Goal: Answer question/provide support: Share knowledge or assist other users

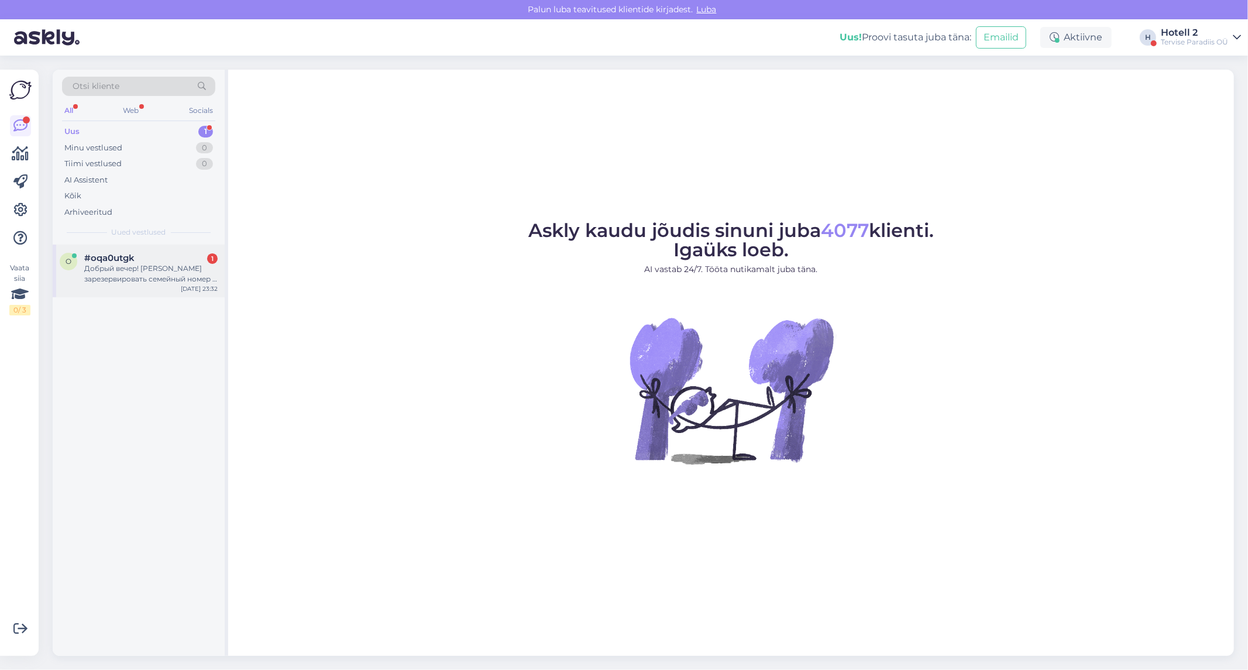
click at [138, 277] on div "Добрый вечер! [PERSON_NAME] зарезервировать семейный номер у вас с 15 ноября по…" at bounding box center [150, 273] width 133 height 21
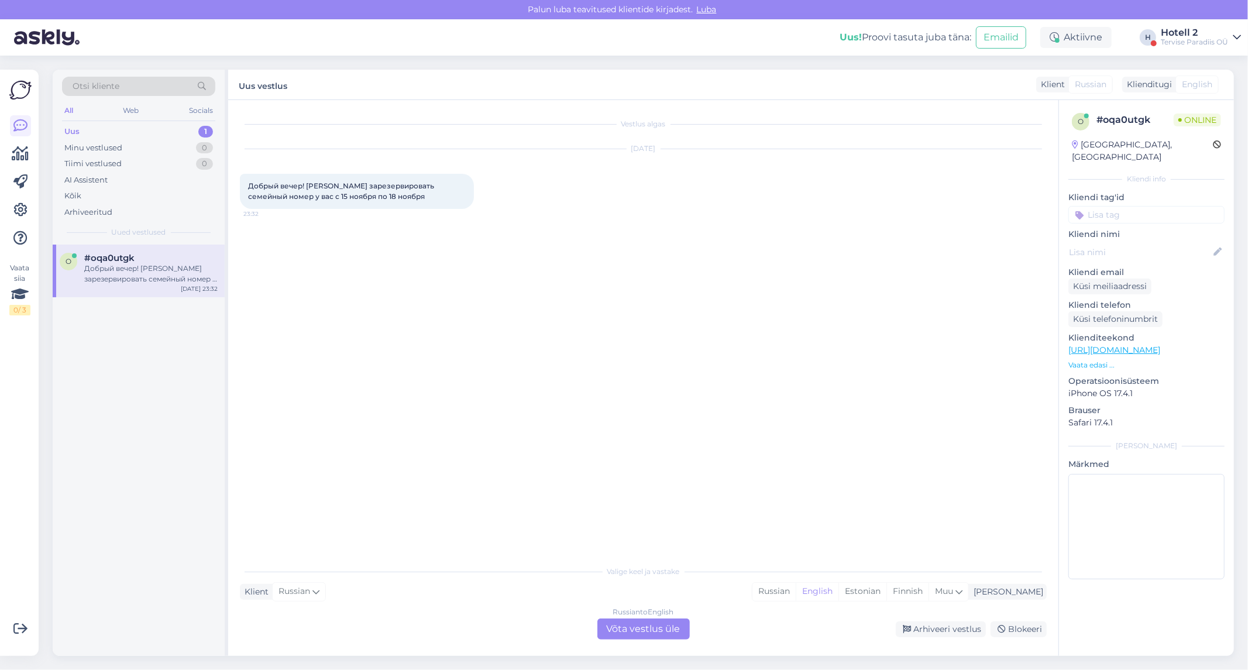
click at [623, 629] on div "Russian to English Võta vestlus üle" at bounding box center [643, 628] width 92 height 21
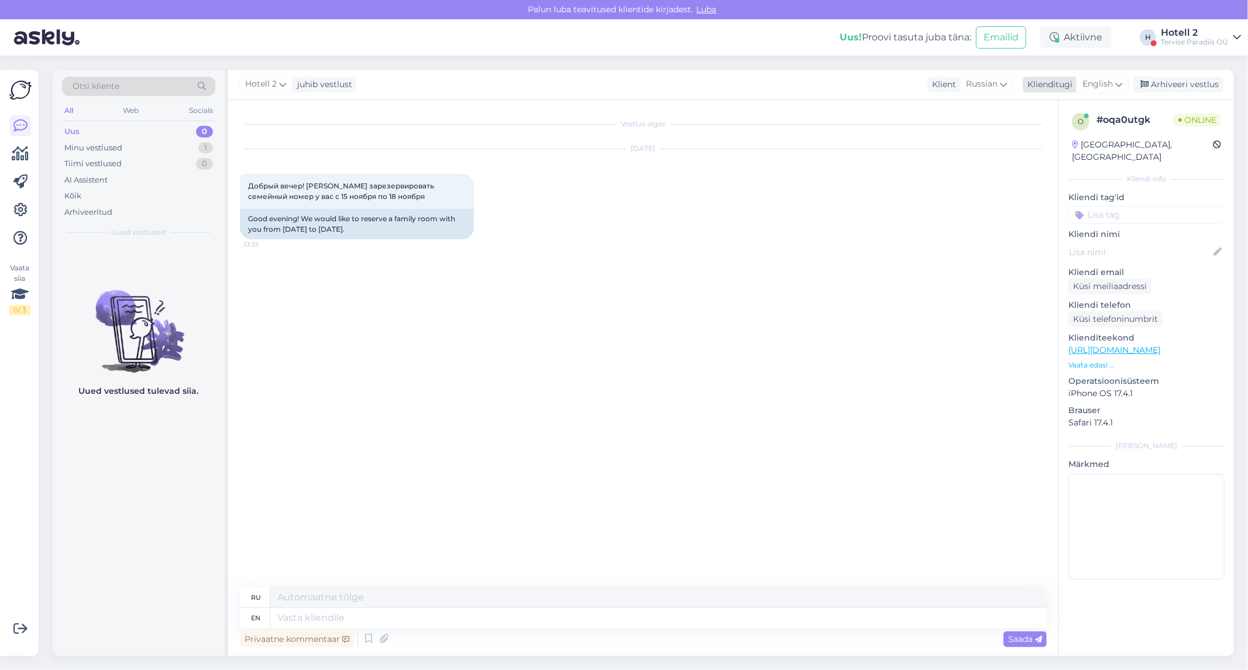
click at [1112, 85] on span "English" at bounding box center [1097, 84] width 30 height 13
click at [1042, 110] on input at bounding box center [1076, 110] width 110 height 18
type input "rus"
click at [1058, 149] on link "Russian" at bounding box center [1075, 155] width 129 height 19
click at [324, 608] on textarea at bounding box center [643, 615] width 807 height 25
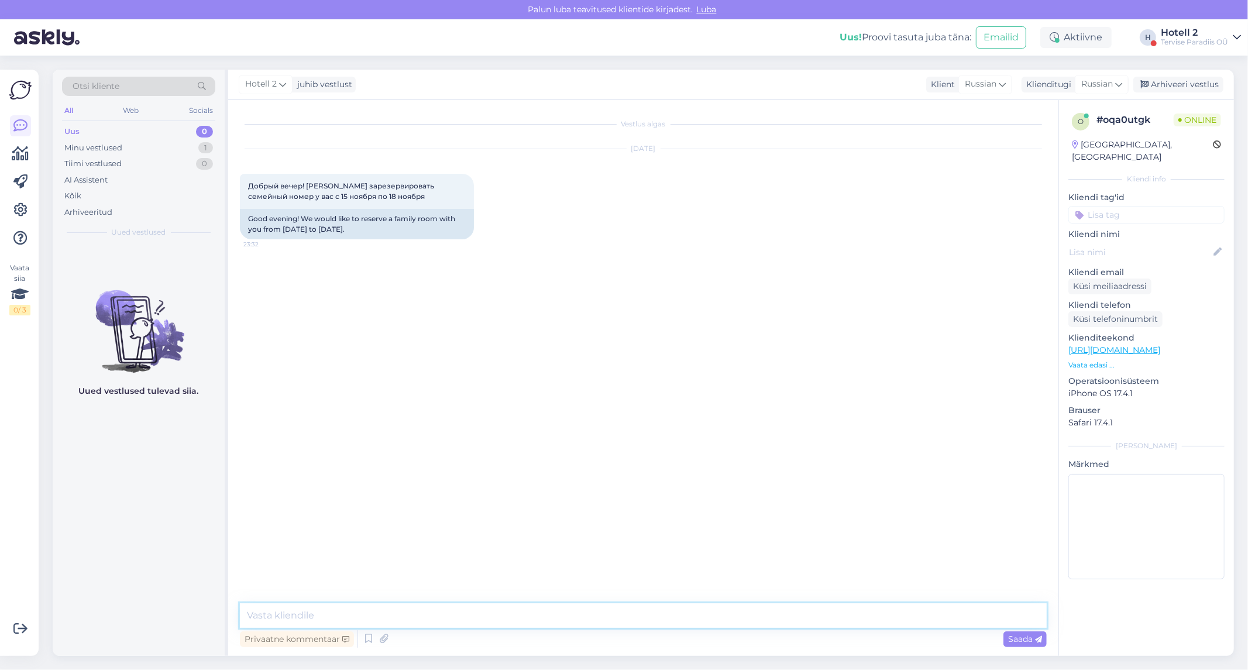
click at [274, 611] on textarea at bounding box center [643, 615] width 807 height 25
type textarea "Здравствуйте! К сожалению на 16.11 нет свободных номеров. Возможно другие даты?"
click at [1032, 642] on span "Saada" at bounding box center [1025, 639] width 34 height 11
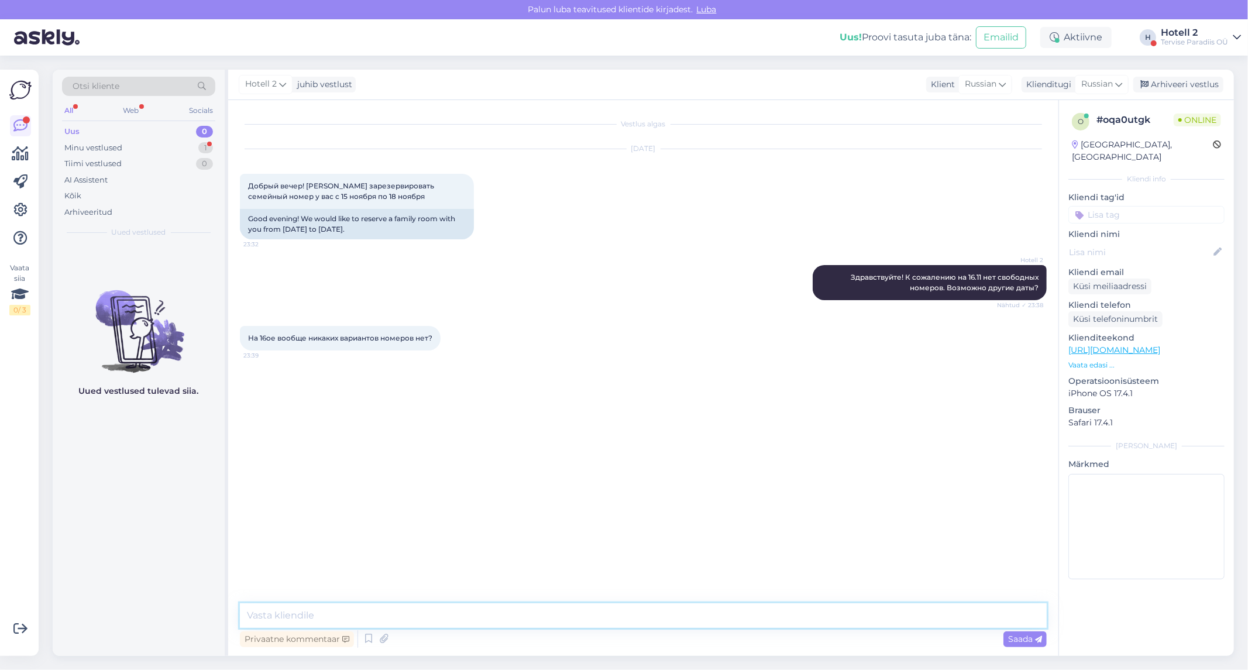
click at [322, 612] on textarea at bounding box center [643, 615] width 807 height 25
type textarea "Сейчас , к сожалению, нет."
click at [1025, 636] on span "Saada" at bounding box center [1025, 639] width 34 height 11
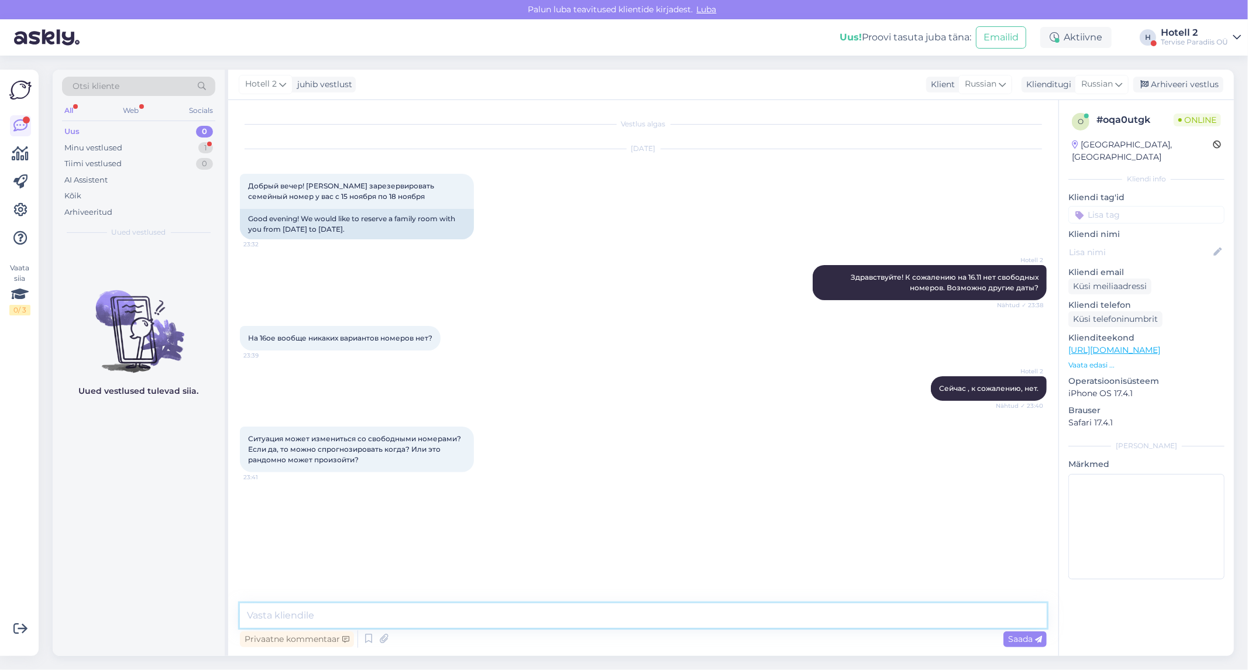
click at [291, 617] on textarea at bounding box center [643, 615] width 807 height 25
click at [322, 615] on textarea "Дополнительнцю ин" at bounding box center [643, 615] width 807 height 25
click at [382, 613] on textarea "Дополнительную ин" at bounding box center [643, 615] width 807 height 25
click at [828, 615] on textarea "Дополнительную информацию можно спросить в отделе продаж с понедельника по пятн…" at bounding box center [643, 615] width 807 height 25
click at [883, 613] on textarea "Дополнительную информацию можно спросить в отделе продаж с понедельника по пятн…" at bounding box center [643, 615] width 807 height 25
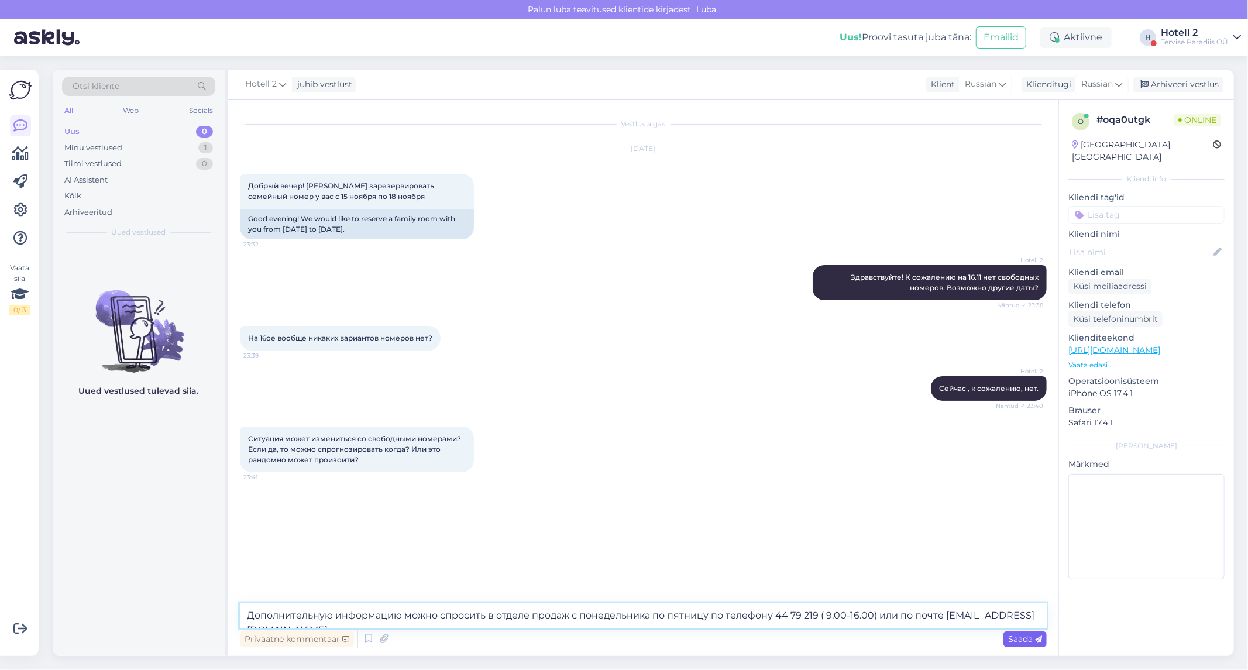
type textarea "Дополнительную информацию можно спросить в отделе продаж с понедельника по пятн…"
click at [1031, 641] on span "Saada" at bounding box center [1025, 639] width 34 height 11
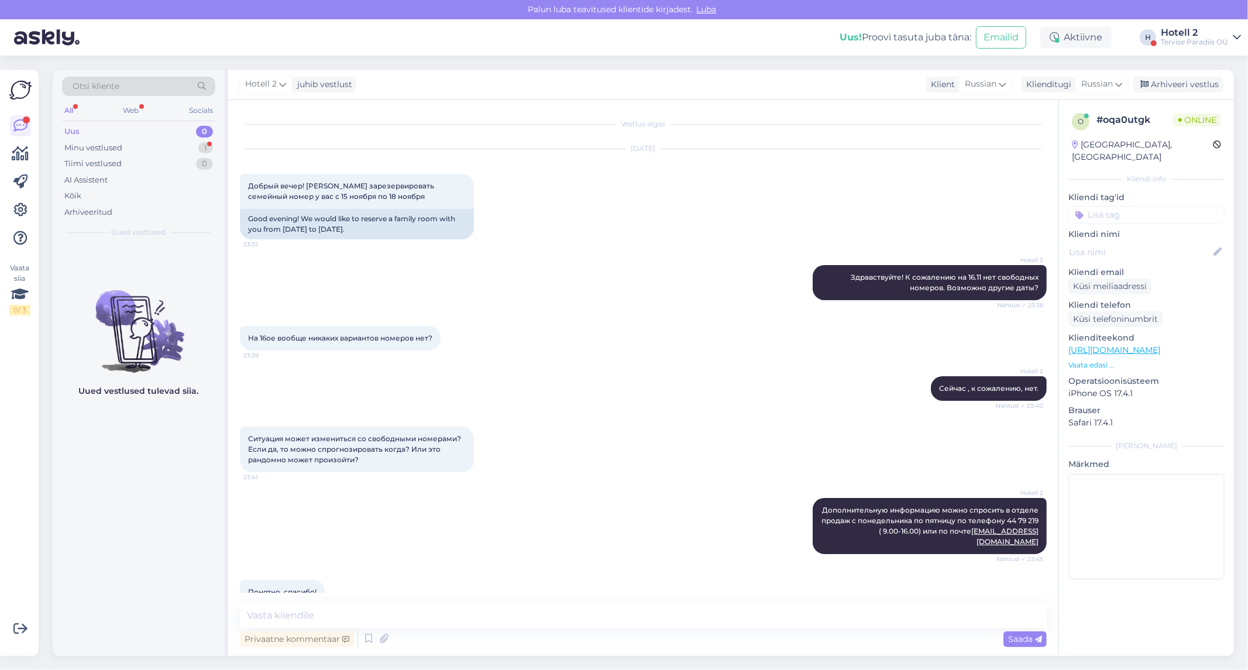
scroll to position [13, 0]
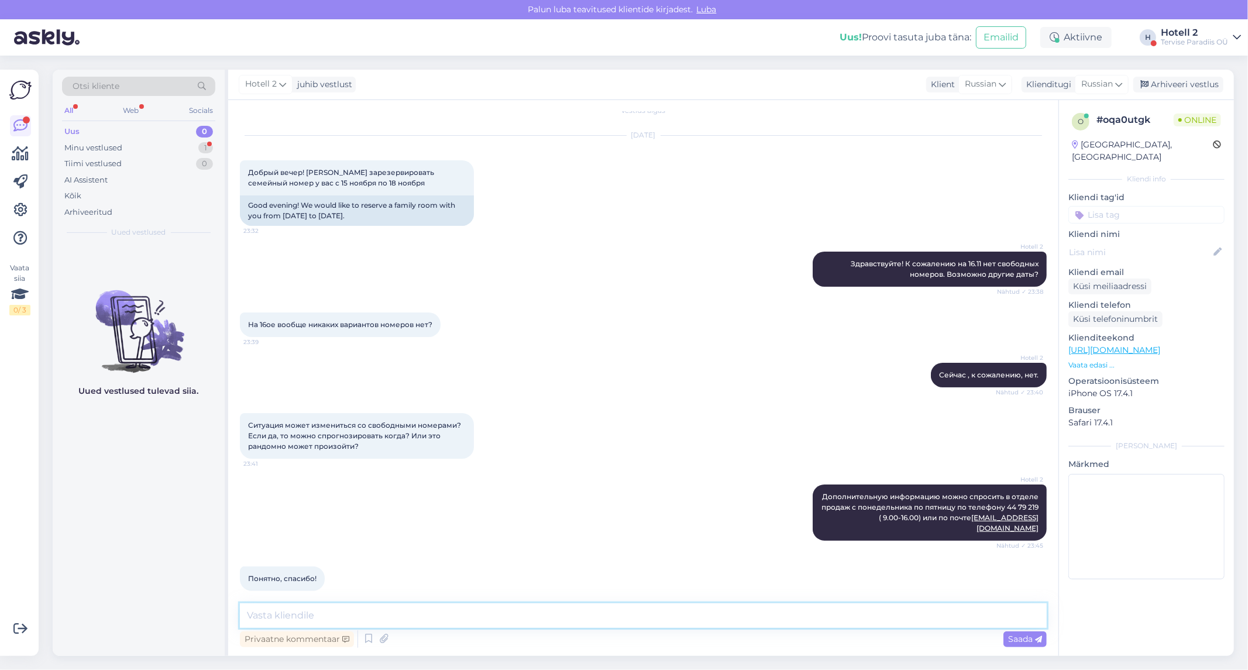
click at [278, 617] on textarea at bounding box center [643, 615] width 807 height 25
type textarea "Хорошего вечера!"
click at [1022, 639] on span "Saada" at bounding box center [1025, 639] width 34 height 11
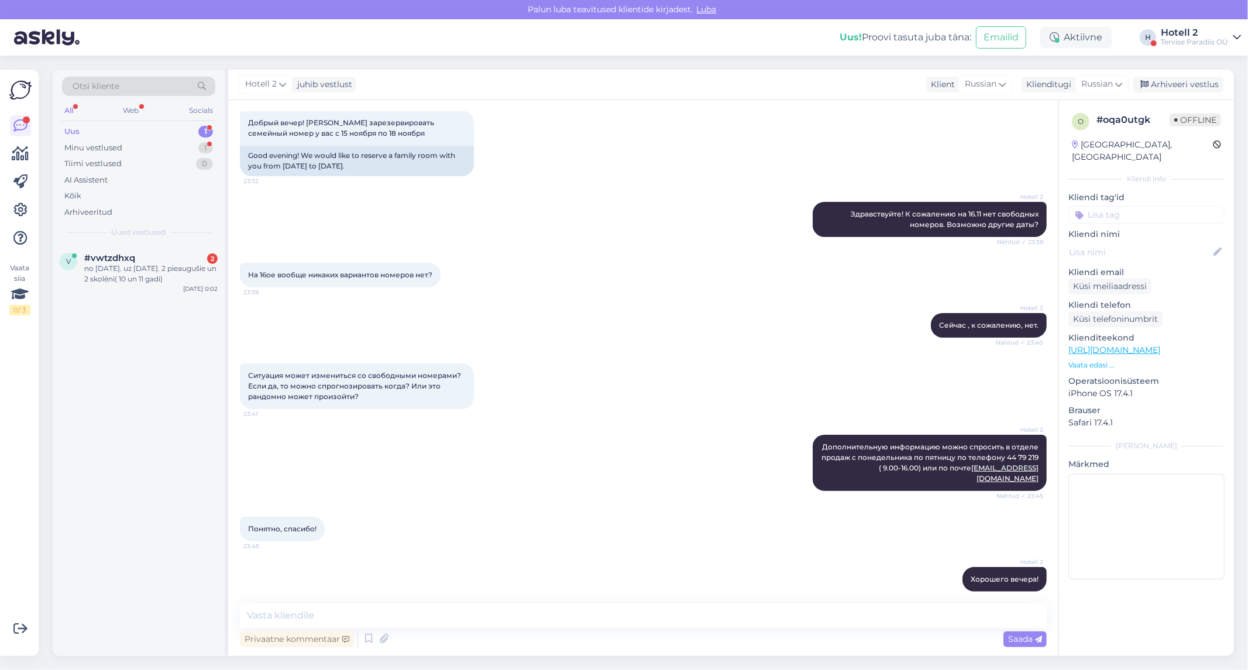
scroll to position [114, 0]
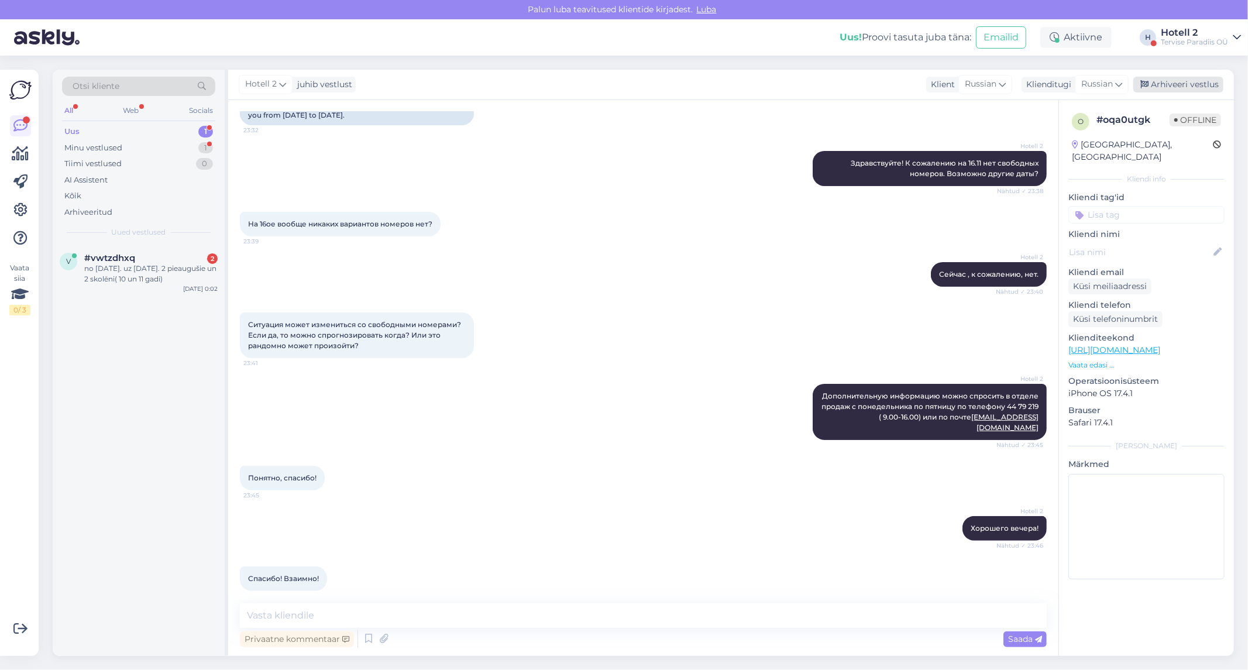
click at [1186, 80] on div "Arhiveeri vestlus" at bounding box center [1178, 85] width 90 height 16
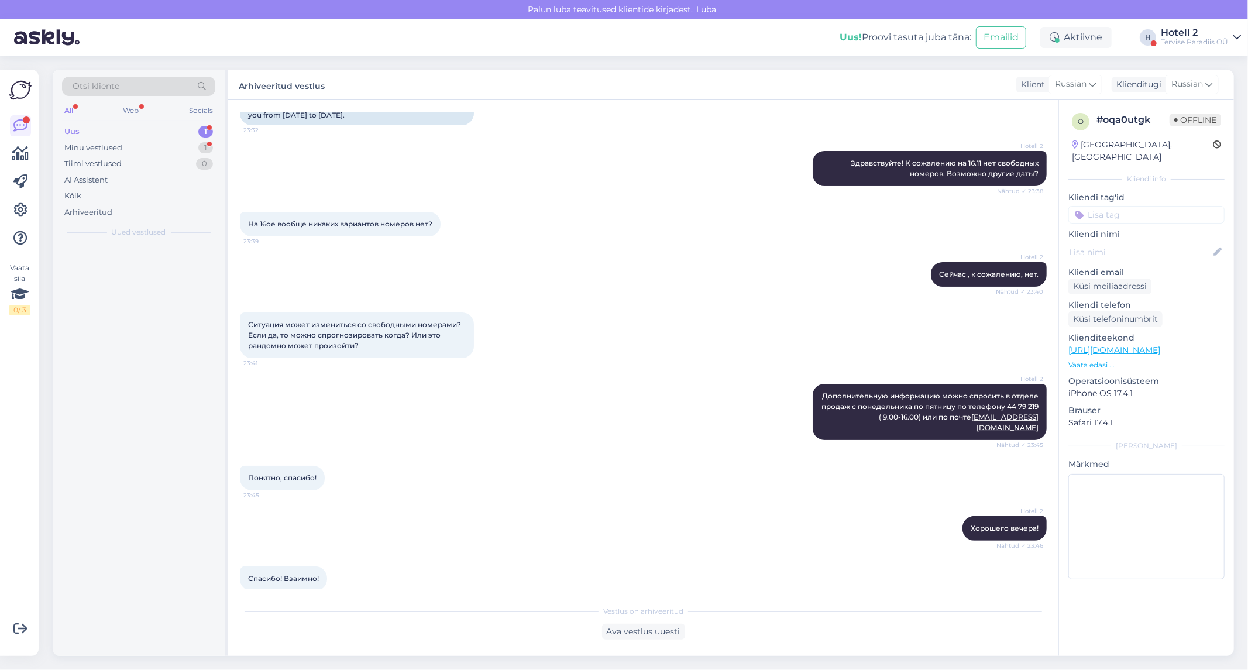
scroll to position [118, 0]
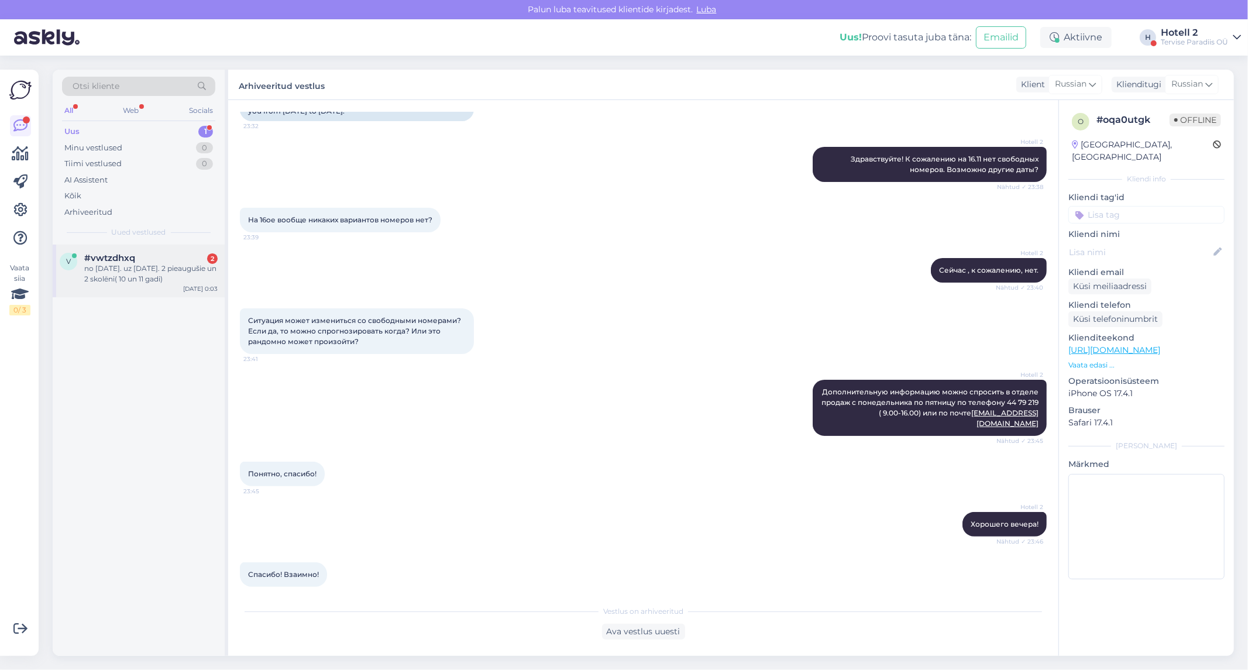
click at [138, 270] on div "no [DATE]. uz [DATE]. 2 pieaugušie un 2 skolēni( 10 un 11 gadi)" at bounding box center [150, 273] width 133 height 21
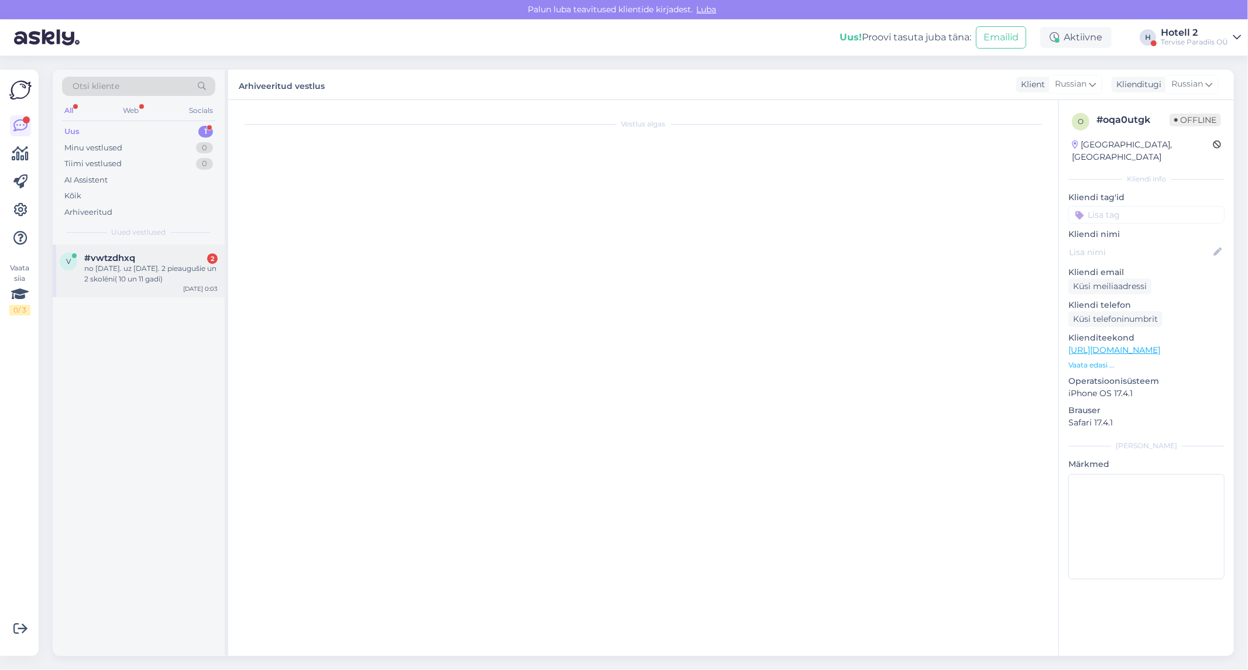
scroll to position [0, 0]
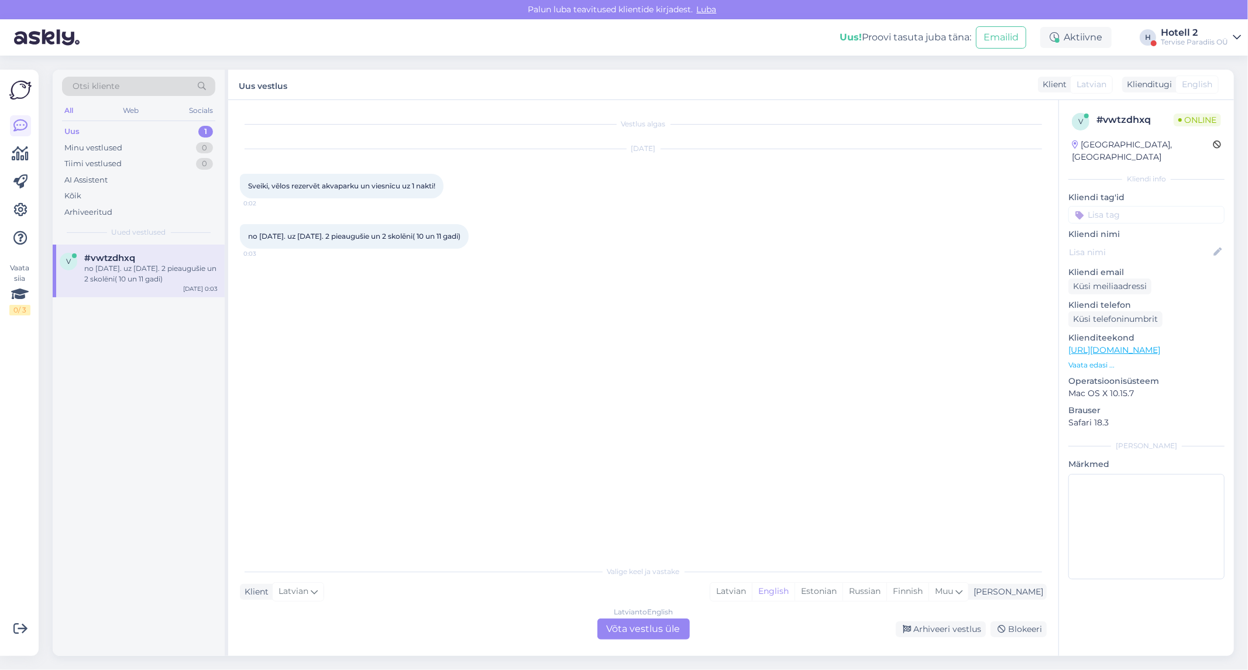
click at [605, 629] on div "Latvian to English Võta vestlus üle" at bounding box center [643, 628] width 92 height 21
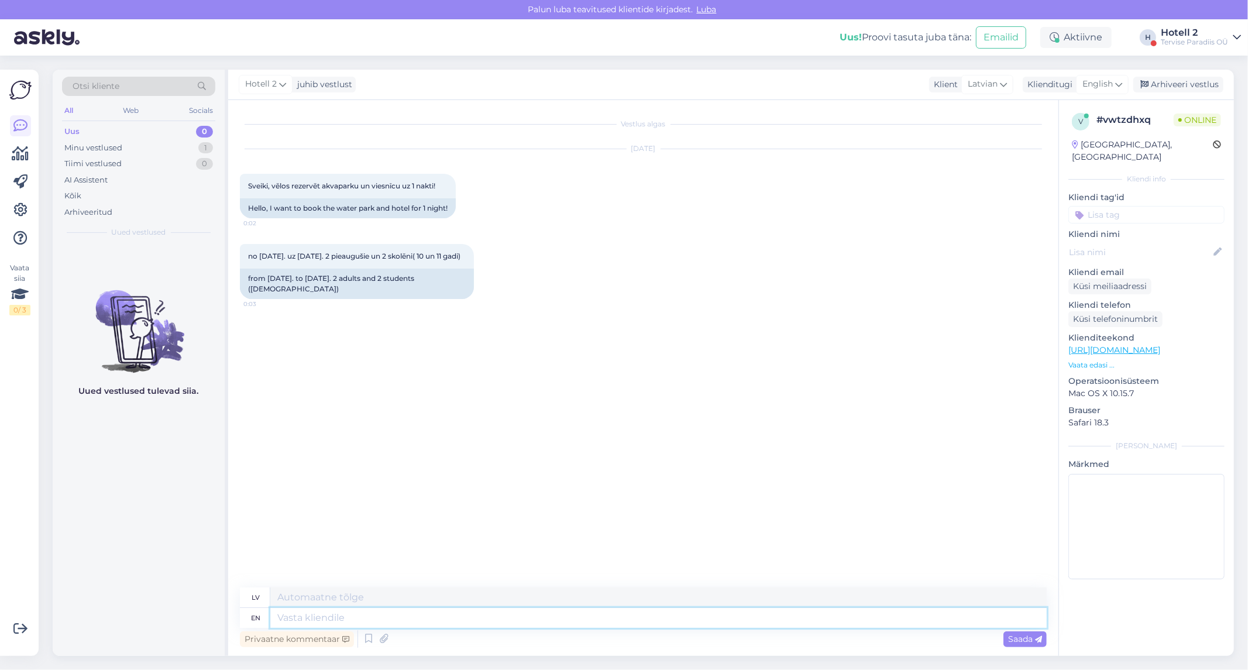
click at [288, 619] on textarea at bounding box center [658, 618] width 776 height 20
type textarea "Hello!"
type textarea "Sveiki"
type textarea "Hello! w"
type textarea "Sveiki!"
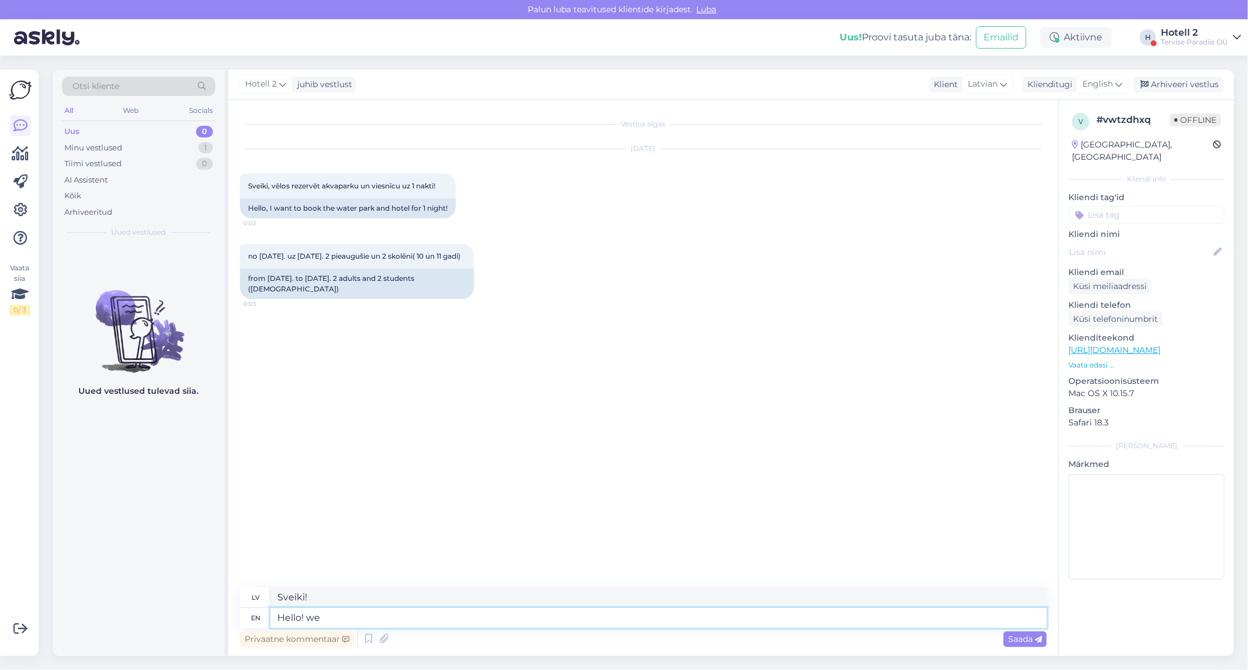
type textarea "Hello! we c"
type textarea "Sveiki! Mēs"
type textarea "Hello! we can"
type textarea "Sveiki! Mēs varam"
type textarea "Hello! we can offer"
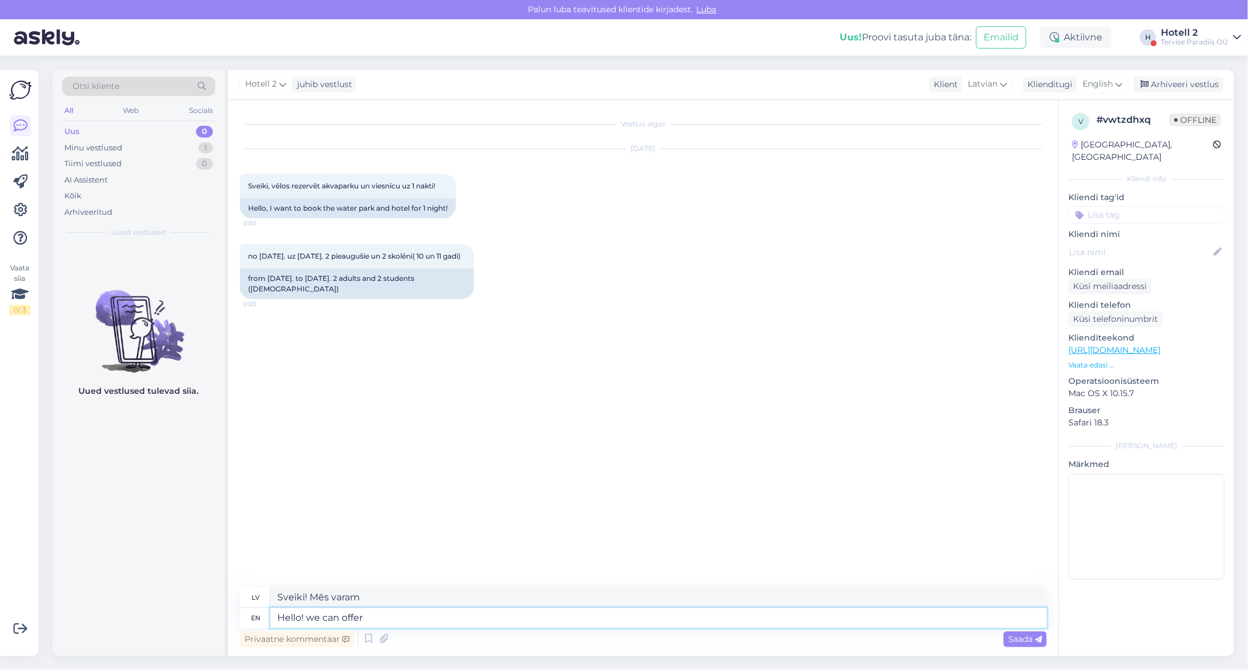
type textarea "Sveiki! Mēs varam piedāvāt"
type textarea "Hello! we can offer a famil"
type textarea "Sveiki! Mēs varam piedāvāt ģimeni"
type textarea "Hello! we can offer a family room"
type textarea "Sveiki! Mēs varam piedāvāt ģimenes numuru"
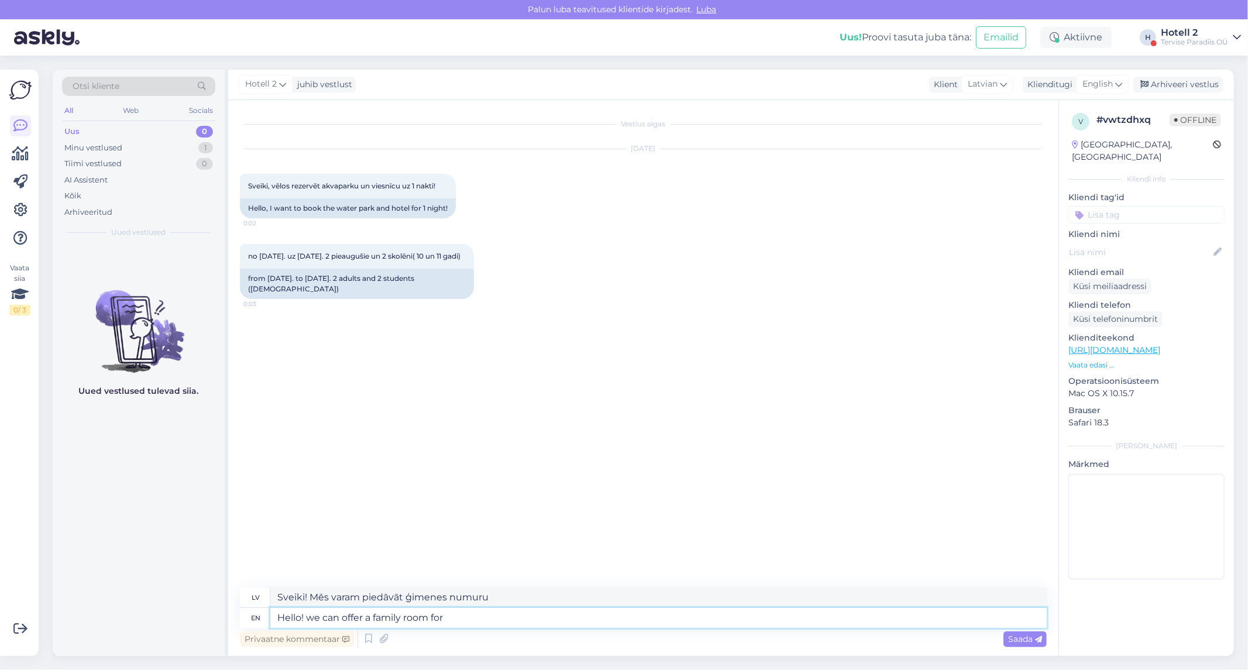
type textarea "Hello! we can offer a family room for"
type textarea "Sveiki! Mēs varam piedāvāt ģimenes istabu"
type textarea "Hello! we can offer a family room for 262,00"
type textarea "Sveiki! Mēs varam piedāvāt ģimenes numuru par 262,00"
type textarea "Hello! we can offer a family room for 262,00 EUR"
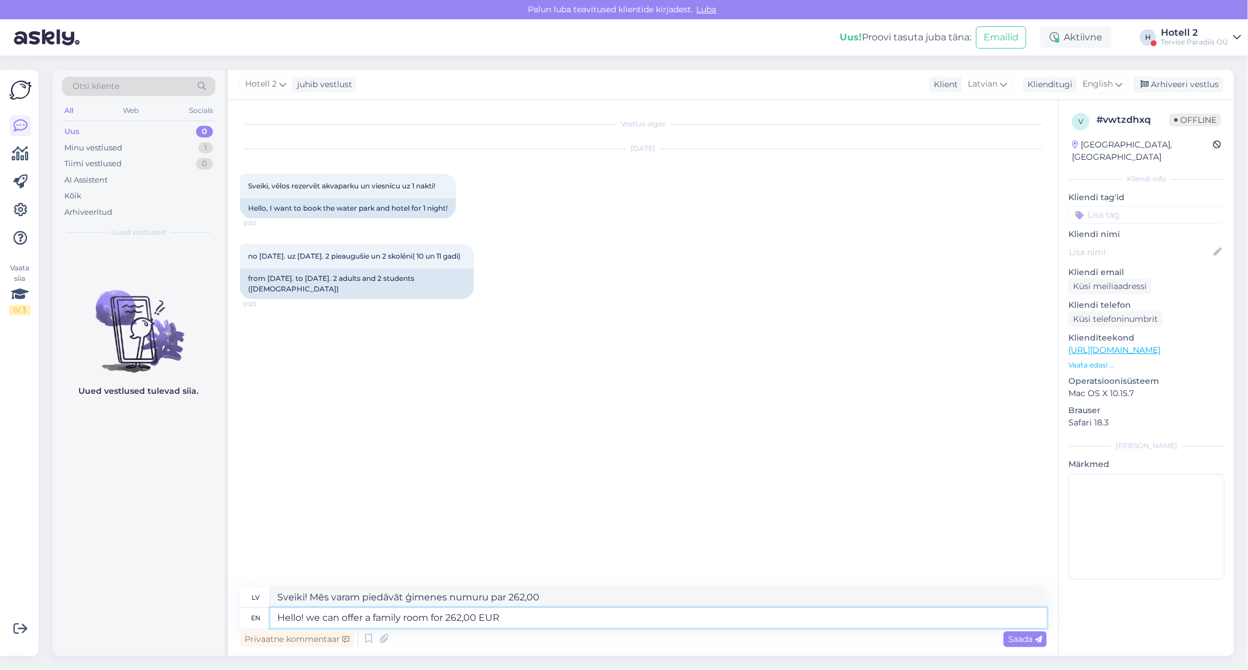
type textarea "Sveiki! Mēs varam piedāvāt ģimenes numuru par 262,00 EUR."
type textarea "Hello! we can offer a family room for 262,00 EUR for"
type textarea "Sveiki! Mēs piedāvājam ģimenes numuru par 262,00 EUR."
type textarea "Hello! we can offer a family room for 262,00 EUR for 1"
type textarea "Sveiki! Mēs piedāvājam ģimenes numuru par 262,00 EUR 1 personai."
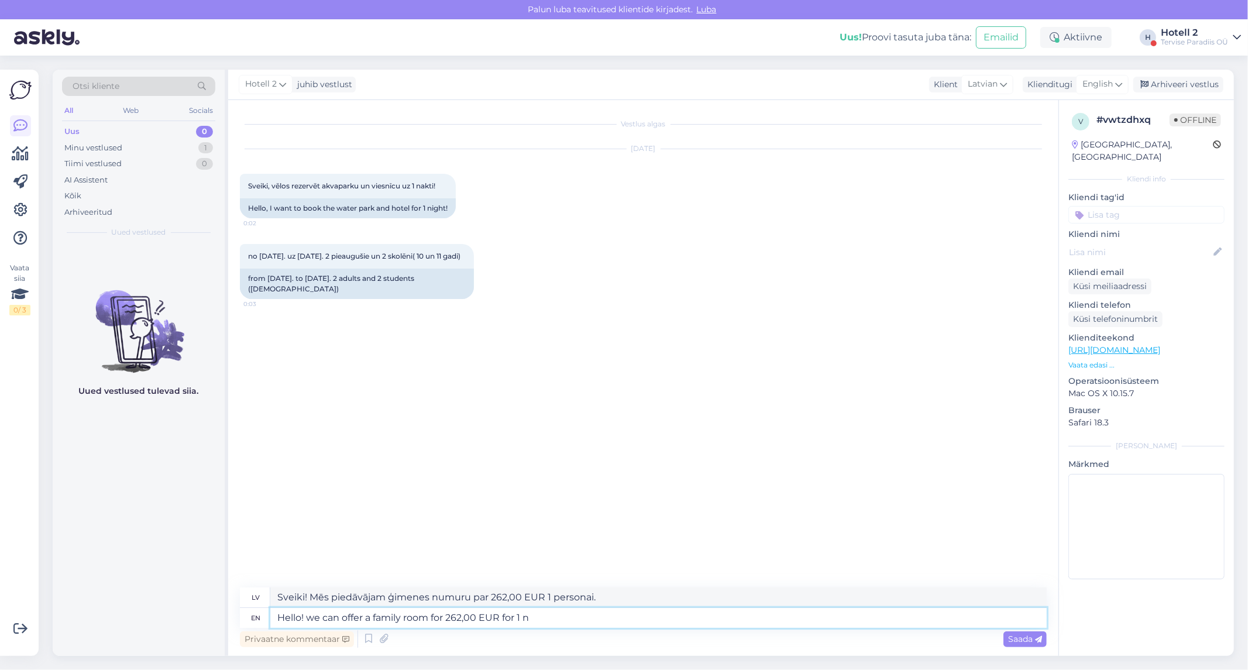
type textarea "Hello! we can offer a family room for 262,00 EUR for 1 ni"
type textarea "Sveiki! Mēs varam piedāvāt ģimenes numuru par 262,00 EUR 1 personai."
type textarea "Hello! we can offer a family room for 262,00 EUR for 1 night"
type textarea "Sveiki! Mēs piedāvājam ģimenes numuru par 262,00 EUR par 1 nakti."
type textarea "Hello! we can offer a family room for 262,00 EUR for 1 night."
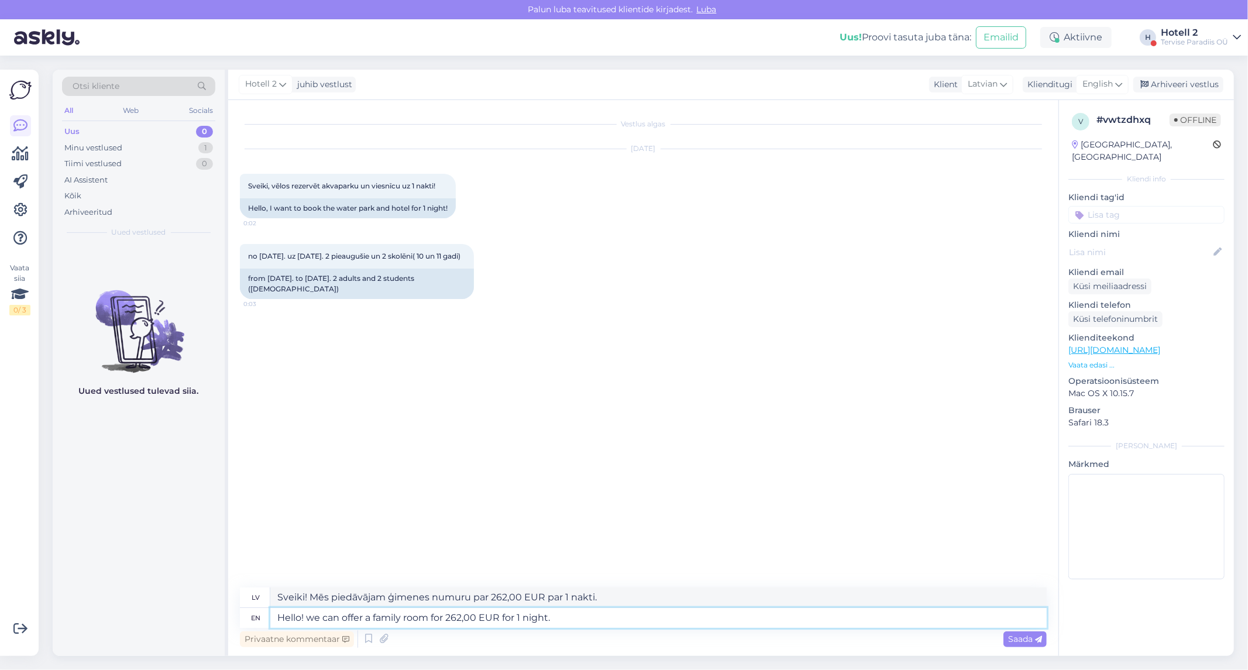
type textarea "Sveiki! Mēs varam piedāvāt ģimenes numuru par 262,00 EUR par 1 nakti."
click at [314, 617] on textarea "Hello! we can offer a family room for 262,00 EUR for 1 night." at bounding box center [658, 618] width 776 height 20
type textarea "Hello! e can offer a family room for 262,00 EUR for 1 night."
type textarea "Sveiki! Varam piedāvāt ģimenes numuru par 262,00 EUR par 1 nakti."
type textarea "Hello! We can offer a family room for 262,00 EUR for 1 night."
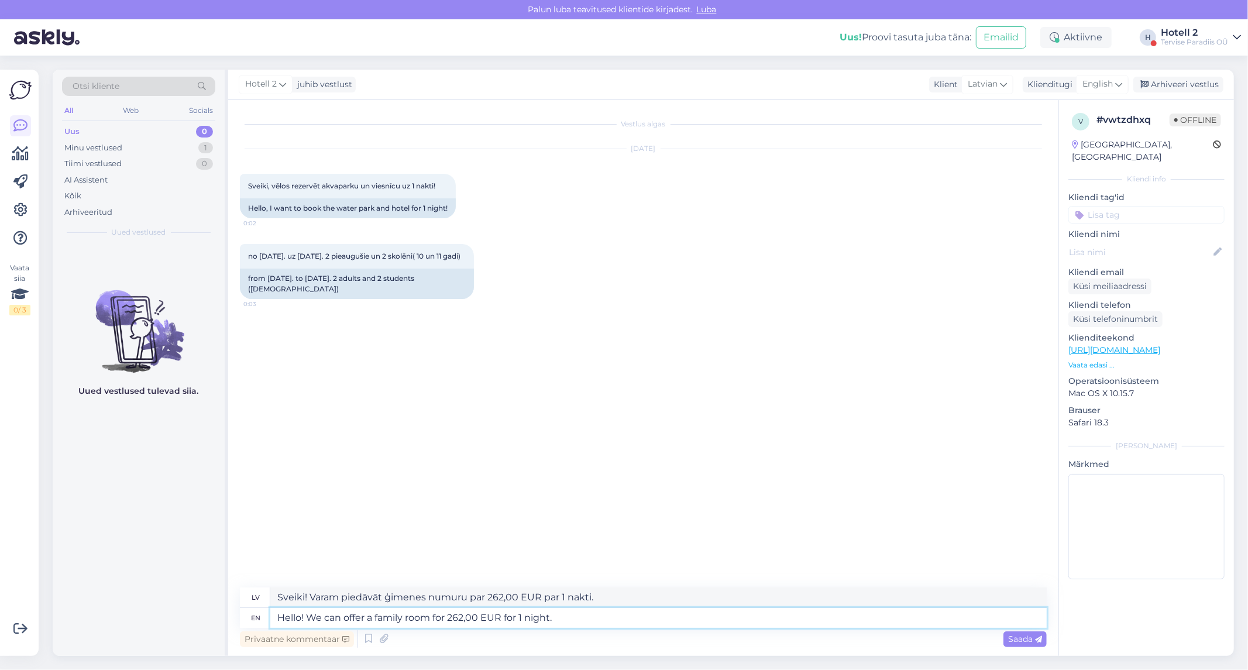
type textarea "Sveiki! Mēs varam piedāvāt ģimenes numuru par 262,00 EUR par 1 nakti."
click at [576, 618] on textarea "Hello! We can offer a family room for 262,00 EUR for 1 night." at bounding box center [658, 618] width 776 height 20
type textarea "Hello! We can offer a family room for 262,00 EUR for 1 night. If"
type textarea "Sveiki! Mēs varam piedāvāt ģimenes numuru par 262,00 EUR par 1 nakti. Ja"
type textarea "Hello! We can offer a family room for 262,00 EUR for 1 night. If this"
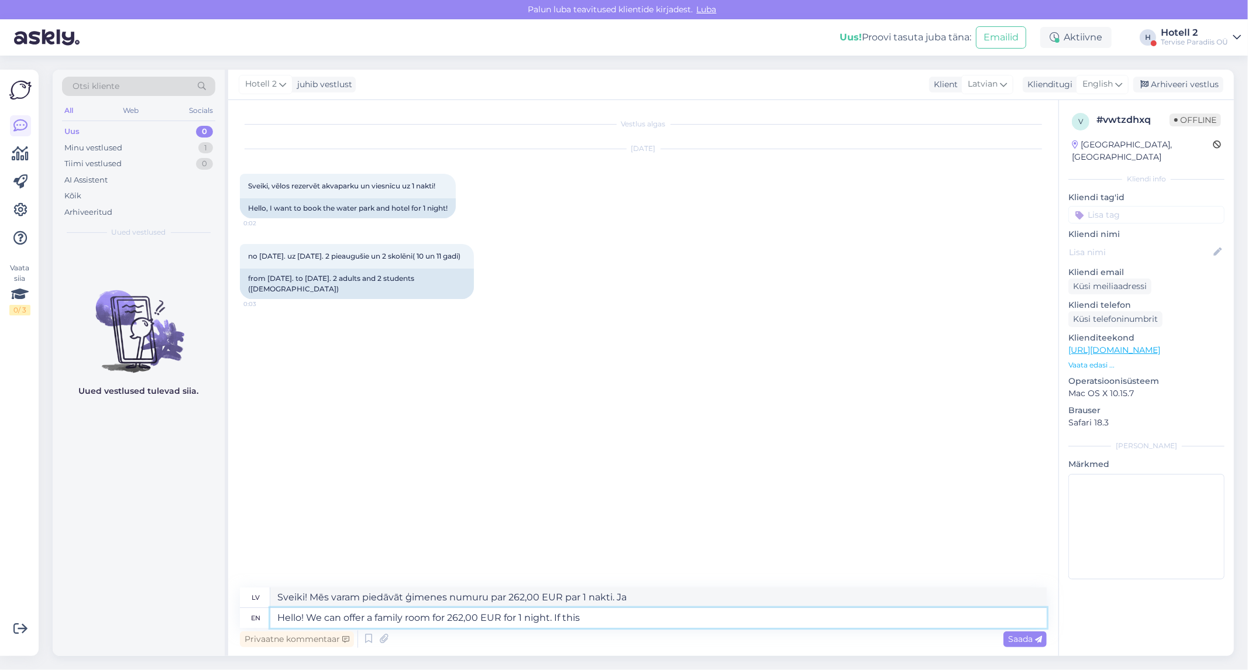
type textarea "Sveiki! Mēs varam piedāvāt ģimenes numuru par 262,00 EUR par 1 nakti. Ja tas"
type textarea "Hello! We can offer a family room for 262,00 EUR for 1 night. If this offr"
type textarea "Sveiki! Mēs varam piedāvāt ģimenes numuru par 262,00 EUR par 1 nakti. Ja tas ir…"
type textarea "Hello! We can offer a family room for 262,00 EUR for 1 night. If this offr suits"
type textarea "Sveiki! Mēs varam piedāvāt ģimenes numuru par 262,00 EUR par 1 nakti. Ja šis pi…"
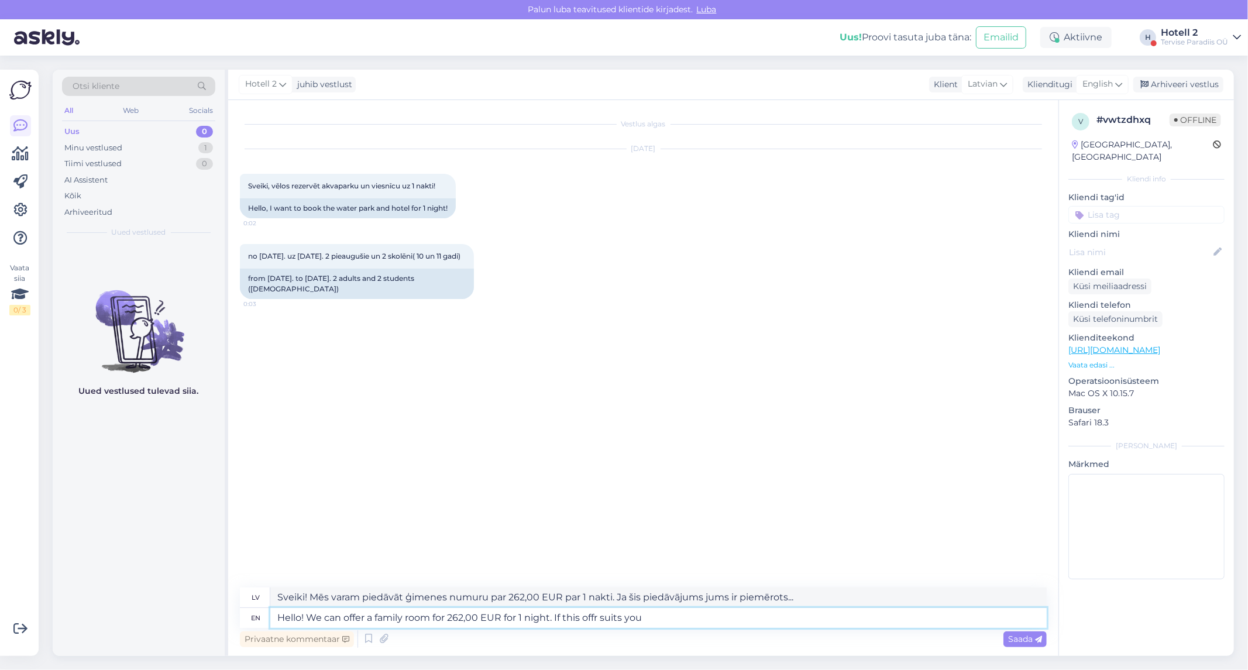
type textarea "Hello! We can offer a family room for 262,00 EUR for 1 night. If this offr suit…"
type textarea "Sveiki! Mēs varam piedāvāt ģimenes numuru par 262,00 EUR par 1 nakti. Ja šis pi…"
type textarea "Hello! We can offer a family room for 262,00 EUR for 1 night. If this offr suit…"
type textarea "Sveiki! Mēs varam piedāvāt ģimenes numuru par 262,00 EUR par 1 nakti. Ja šis pi…"
type textarea "Hello! We can offer a family room for 262,00 EUR for 1 night. If this offr suit…"
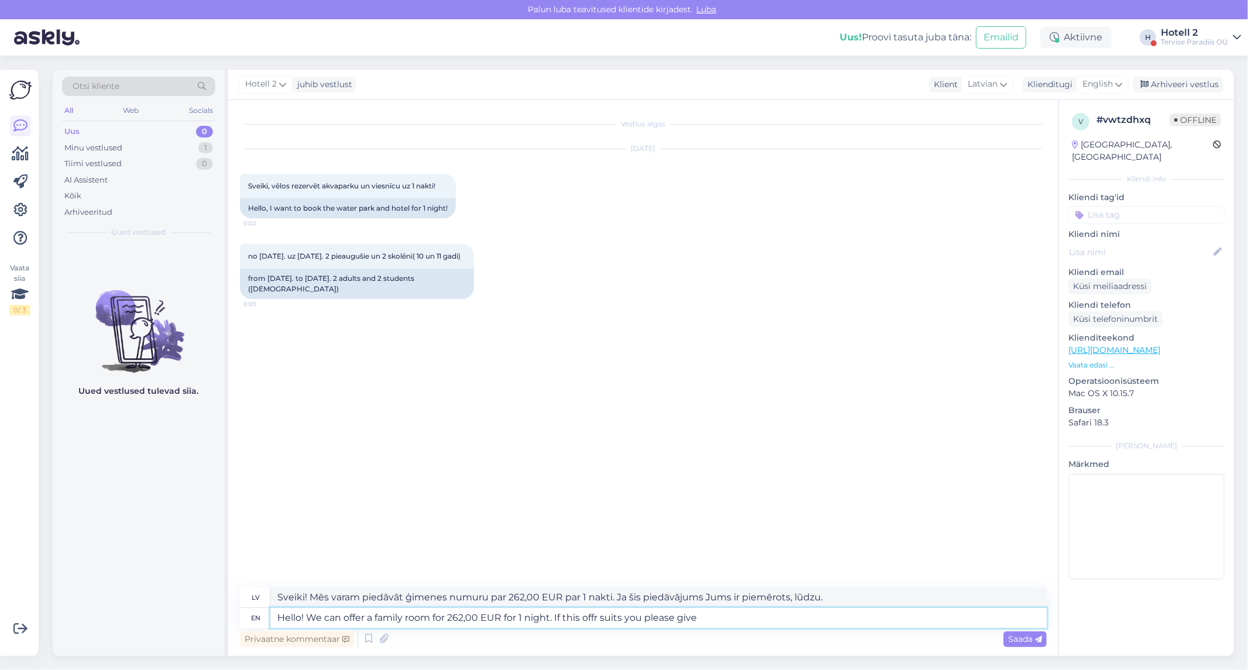
type textarea "Sveiki! Mēs varam piedāvāt ģimenes numuru par 262,00 EUR par 1 nakti. Ja šis pi…"
type textarea "Hello! We can offer a family room for 262,00 EUR for 1 night. If this offr suit…"
type textarea "Sveiki! Mēs varam piedāvāt ģimenes numuru par 262,00 EUR par 1 nakti. Ja šis pi…"
type textarea "Hello! We can offer a family room for 262,00 EUR for 1 night. If this offr suit…"
type textarea "Sveiki! Mēs varam piedāvāt ģimenes numuru par 262,00 EUR par 1 nakti. Ja šis pi…"
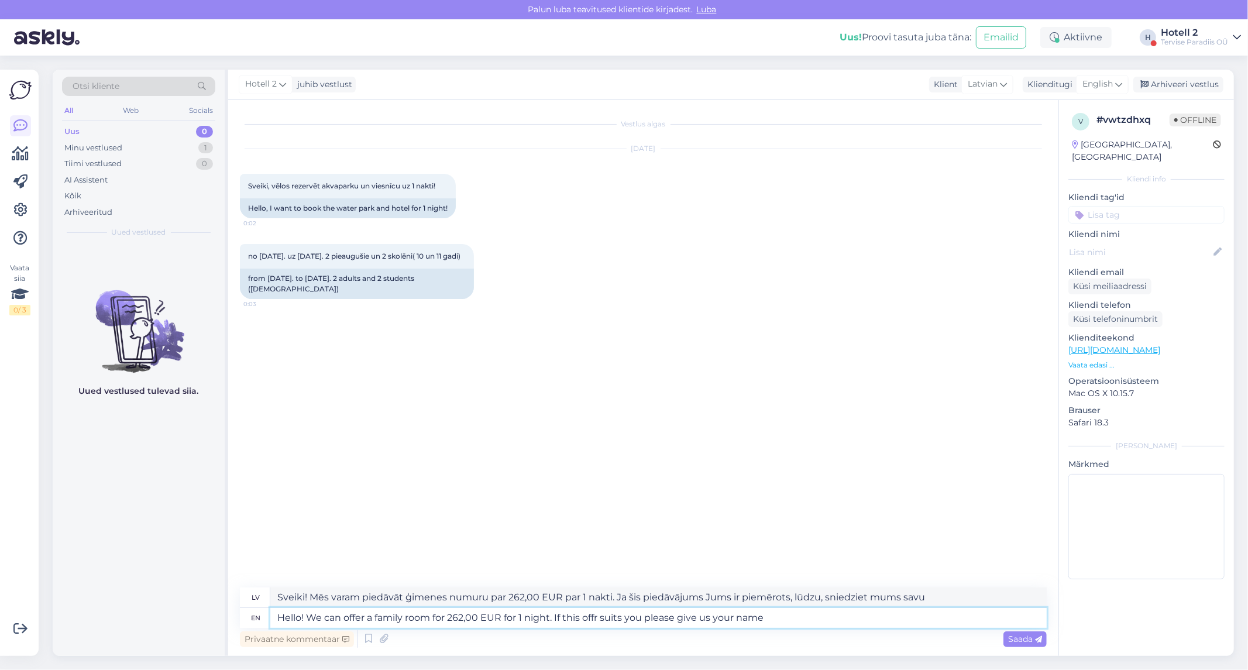
type textarea "Hello! We can offer a family room for 262,00 EUR for 1 night. If this offr suit…"
type textarea "Sveiki! Mēs varam piedāvāt ģimenes numuru par 262,00 EUR par 1 nakti. Ja šis pi…"
type textarea "Hello! We can offer a family room for 262,00 EUR for 1 night. If this offr suit…"
type textarea "Sveiki! Mēs varam piedāvāt ģimenes numuru par 262,00 EUR par 1 nakti. Ja šis pi…"
type textarea "Hello! We can offer a family room for 262,00 EUR for 1 night. If this offr suit…"
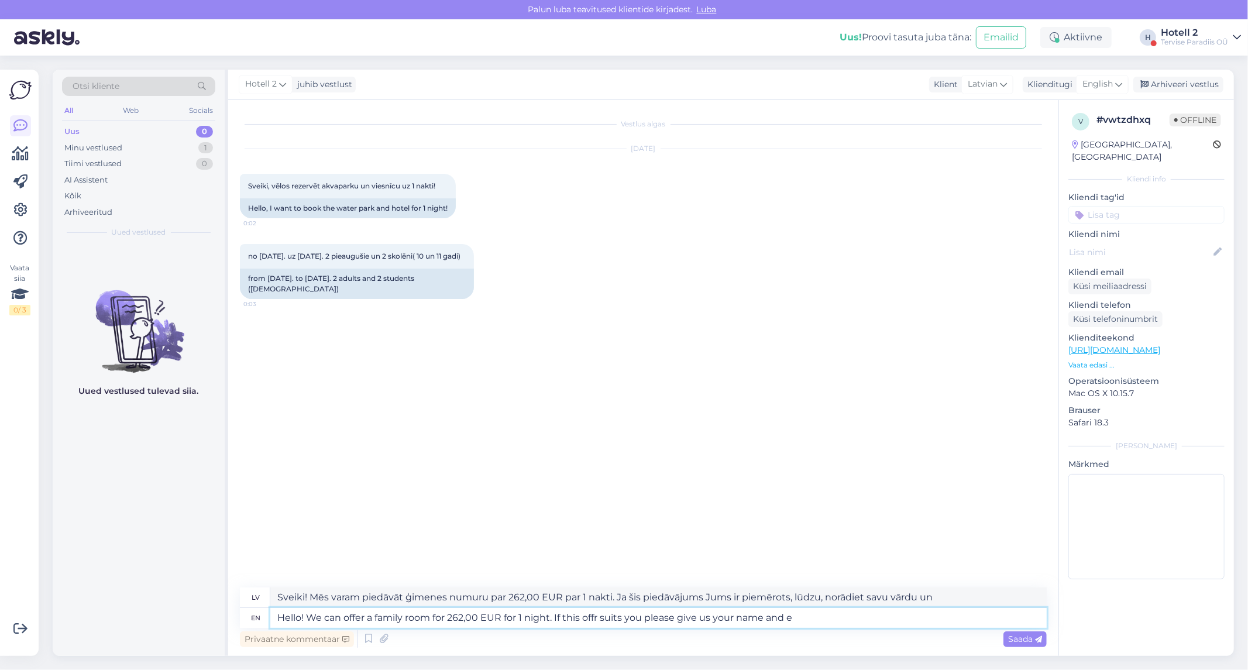
type textarea "Sveiki! Mēs varam piedāvāt ģimenes numuru par 262,00 EUR par 1 nakti. Ja šis pi…"
type textarea "Hello! We can offer a family room for 262,00 EUR for 1 night. If this offr suit…"
type textarea "Sveiki! Mēs varam piedāvāt ģimenes numuru par 262,00 EUR par 1 nakti. Ja šis pi…"
type textarea "Hello! We can offer a family room for 262,00 EUR for 1 night. If this offr suit…"
type textarea "Sveiki! Mēs varam piedāvāt ģimenes numuru par 262,00 EUR par 1 nakti. Ja šis pi…"
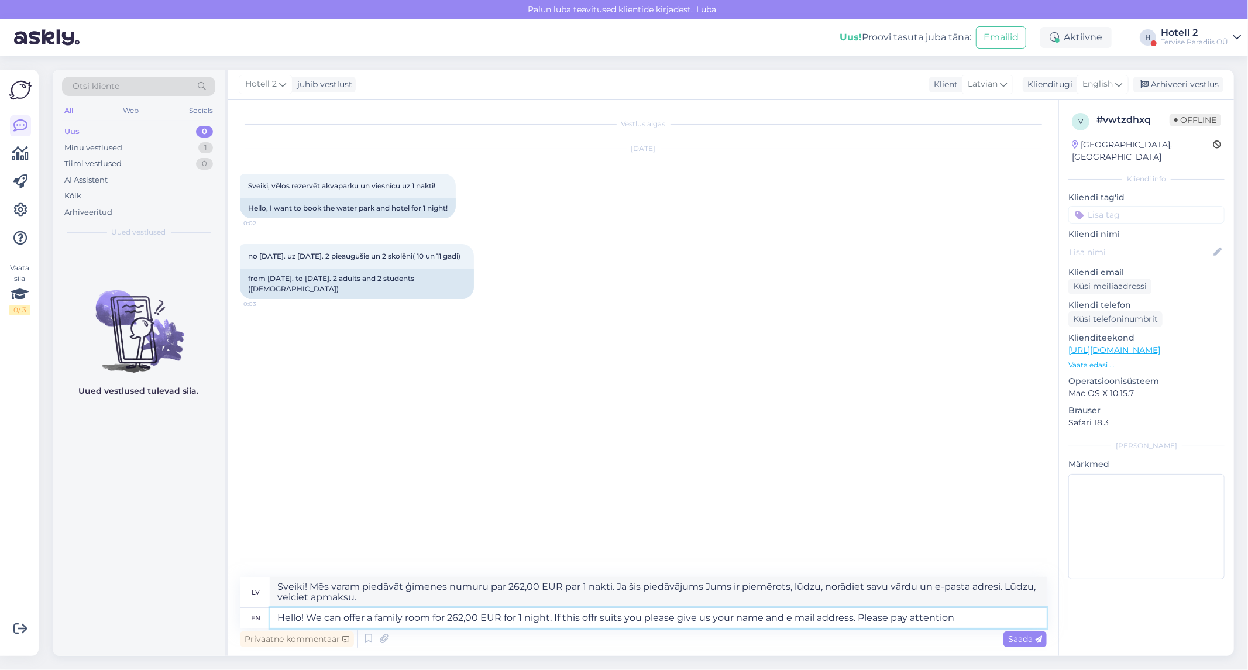
type textarea "Hello! We can offer a family room for 262,00 EUR for 1 night. If this offr suit…"
type textarea "Sveiki! Mēs varam piedāvāt ģimenes numuru par 262,00 EUR par 1 nakti. Ja šis pi…"
type textarea "Hello! We can offer a family room for 262,00 EUR for 1 night. If this offr suit…"
type textarea "Sveiki! Mēs varam piedāvāt ģimenes numuru par 262,00 EUR par 1 nakti. Ja šis pi…"
type textarea "Hello! We can offer a family room for 262,00 EUR for 1 night. If this offr suit…"
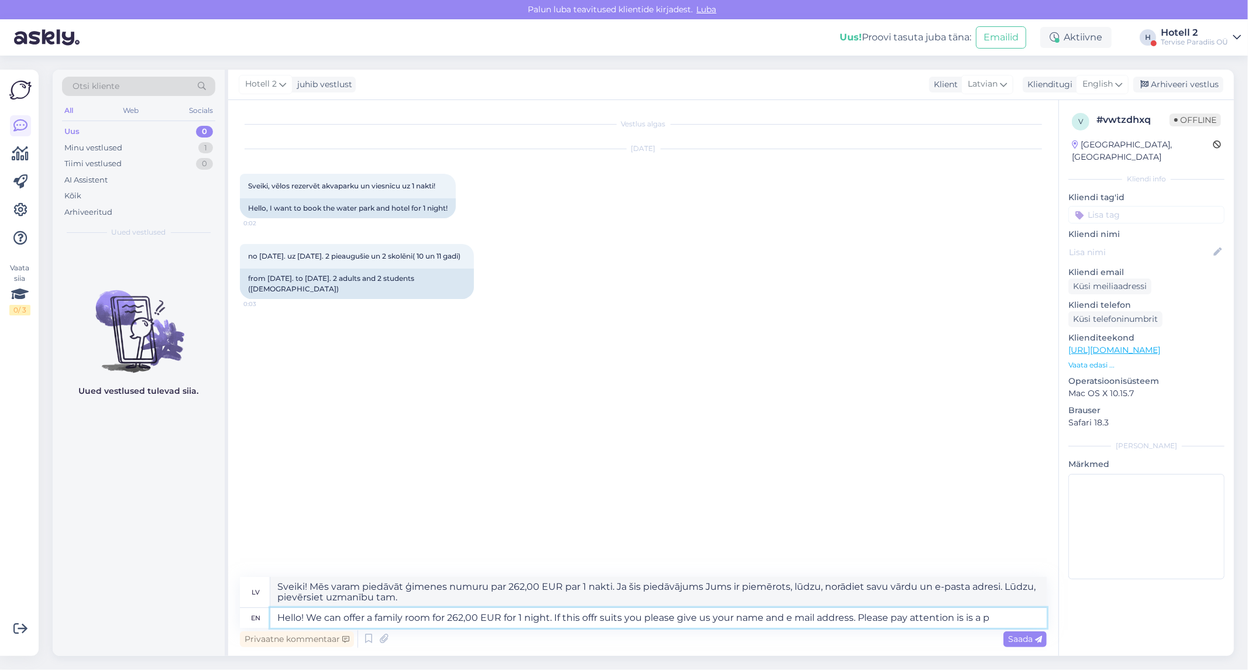
type textarea "Sveiki! Mēs varam piedāvāt ģimenes numuru par 262,00 EUR par 1 nakti. Ja šis pi…"
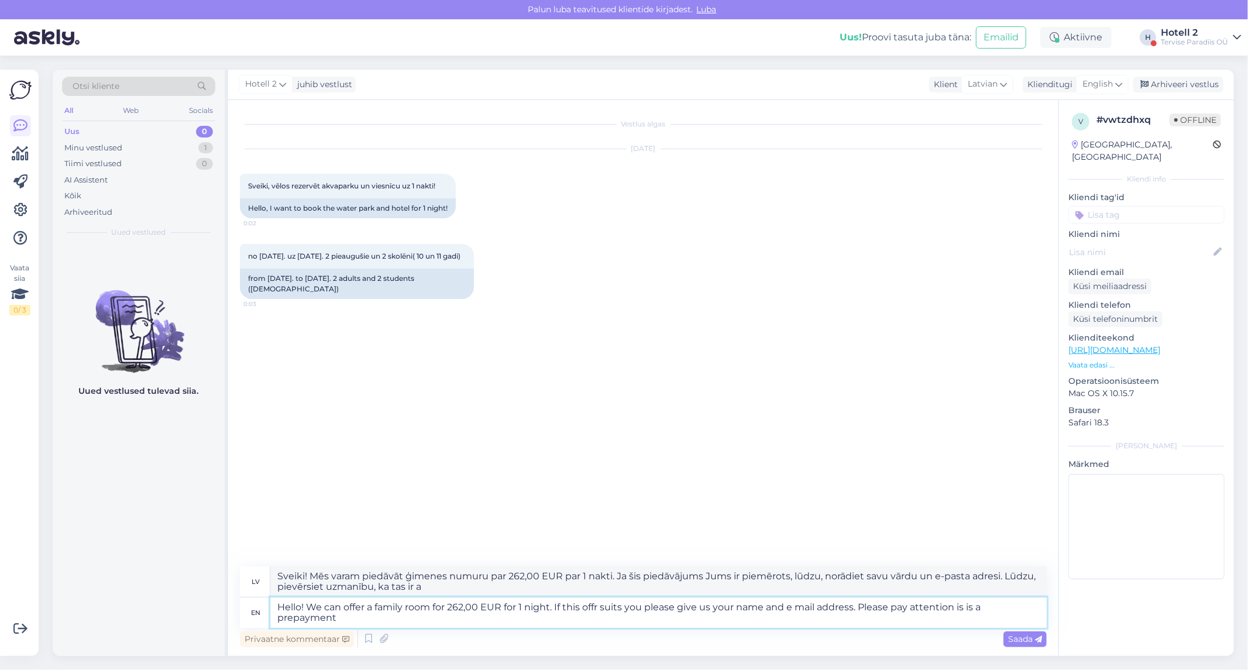
type textarea "Hello! We can offer a family room for 262,00 EUR for 1 night. If this offr suit…"
type textarea "Sveiki! Mēs varam piedāvāt ģimenes numuru par 262,00 EUR par 1 nakti. Ja šis pi…"
type textarea "Hello! We can offer a family room for 262,00 EUR for 1 night. If this offr suit…"
type textarea "Sveiki! Mēs varam piedāvāt ģimenes numuru par 262,00 EUR par 1 nakti. Ja šis pi…"
type textarea "Hello! We can offer a family room for 262,00 EUR for 1 night. If this offr suit…"
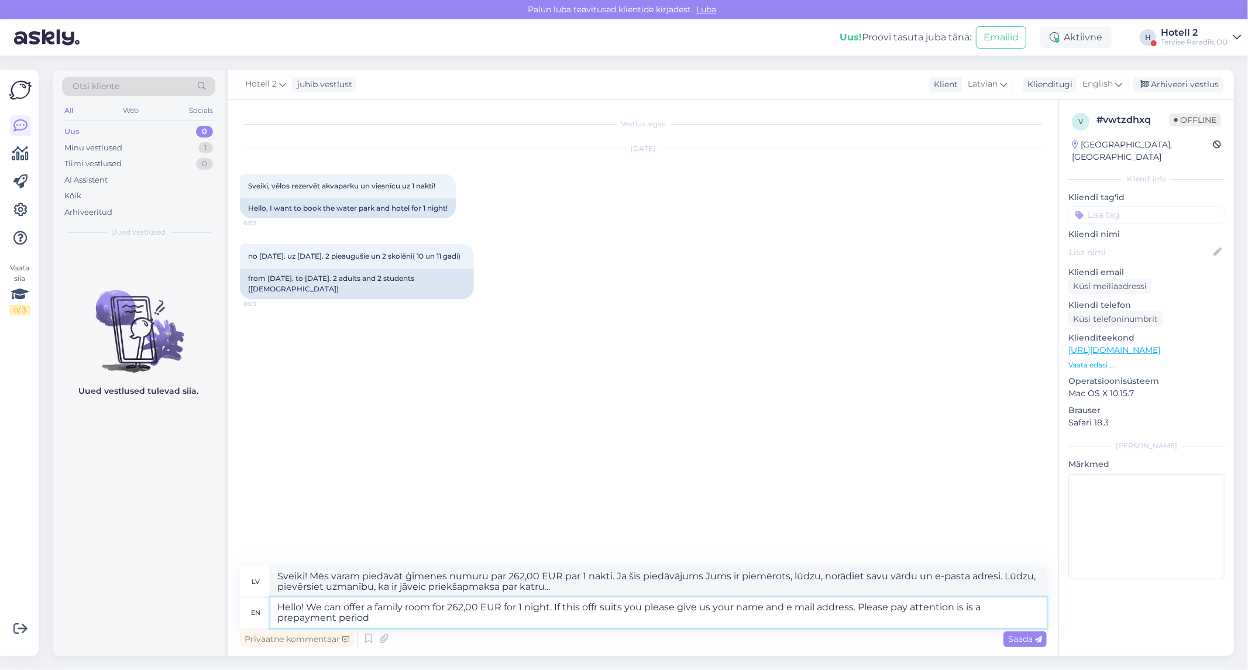
type textarea "Sveiki! Mēs varam piedāvāt ģimenes numuru par 262,00 EUR par 1 nakti. Ja šis pi…"
type textarea "Hello! We can offer a family room for 262,00 EUR for 1 night. If this offr suit…"
type textarea "Sveiki! Mēs varam piedāvāt ģimenes numuru par 262,00 EUR par 1 nakti. Ja šis pi…"
type textarea "Hello! We can offer a family room for 262,00 EUR for 1 night. If this offr suit…"
type textarea "Sveiki! Mēs varam piedāvāt ģimenes numuru par 262,00 EUR par 1 nakti. Ja šis pi…"
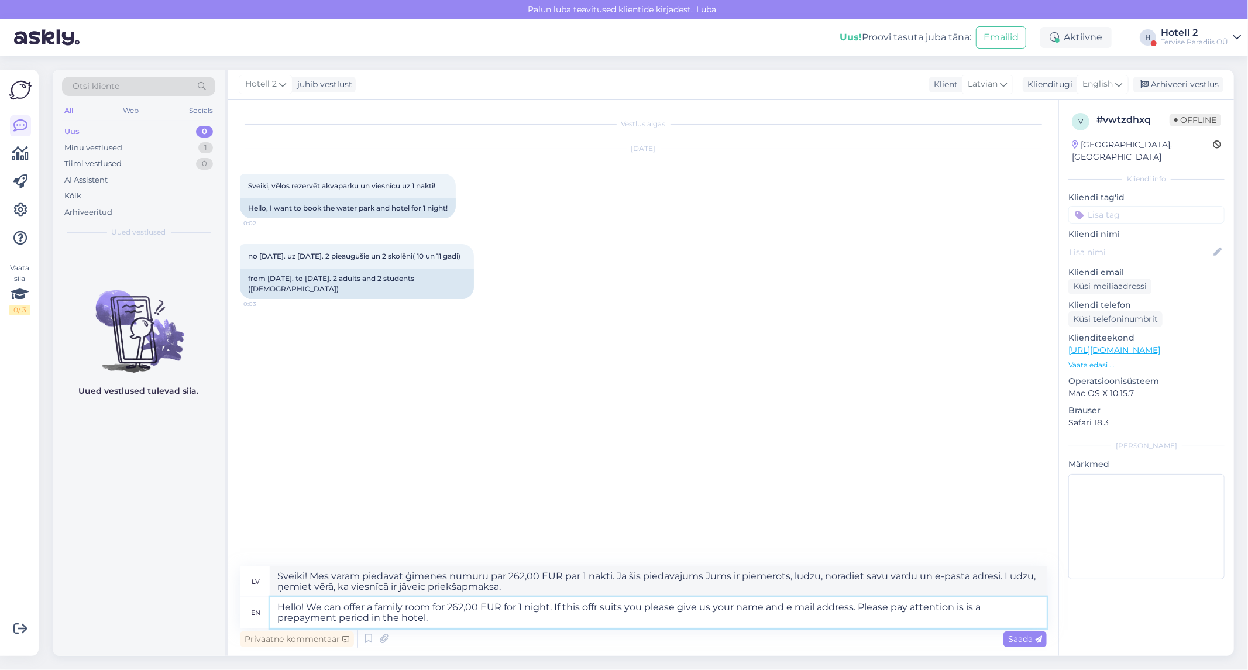
type textarea "Hello! We can offer a family room for 262,00 EUR for 1 night. If this offr suit…"
type textarea "Sveiki! Mēs varam piedāvāt ģimenes numuru par 262,00 EUR par 1 nakti. Ja šis pi…"
click at [598, 604] on textarea "Hello! We can offer a family room for 262,00 EUR for 1 night. If this offr suit…" at bounding box center [658, 612] width 776 height 30
click at [428, 615] on textarea "Hello! We can offer a family room for 262,00 EUR for 1 night. If this offer sui…" at bounding box center [658, 612] width 776 height 30
type textarea "Hello! We can offer a family room for 262,00 EUR for 1 night. If this offer sui…"
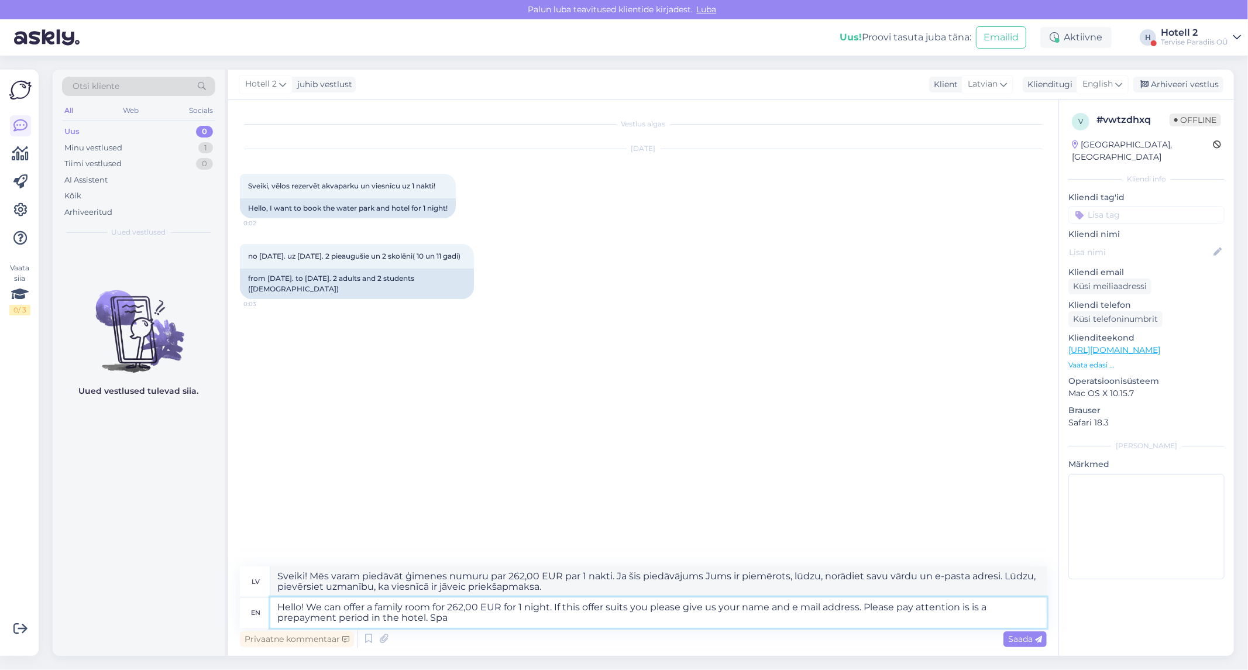
type textarea "Sveiki! Mēs varam piedāvāt ģimenes numuru par 262,00 EUR par 1 nakti. Ja šis pi…"
type textarea "Hello! We can offer a family room for 262,00 EUR for 1 night. If this offer sui…"
type textarea "Sveiki! Mēs piedāvājam ģimenes numuru par 262,00 EUR par 1 nakti. Ja šis piedāv…"
type textarea "Hello! We can offer a family room for 262,00 EUR for 1 night. If this offer sui…"
type textarea "Sveiki! Mēs varam piedāvāt ģimenes numuru par 262,00 EUR par 1 nakti. Ja šis pi…"
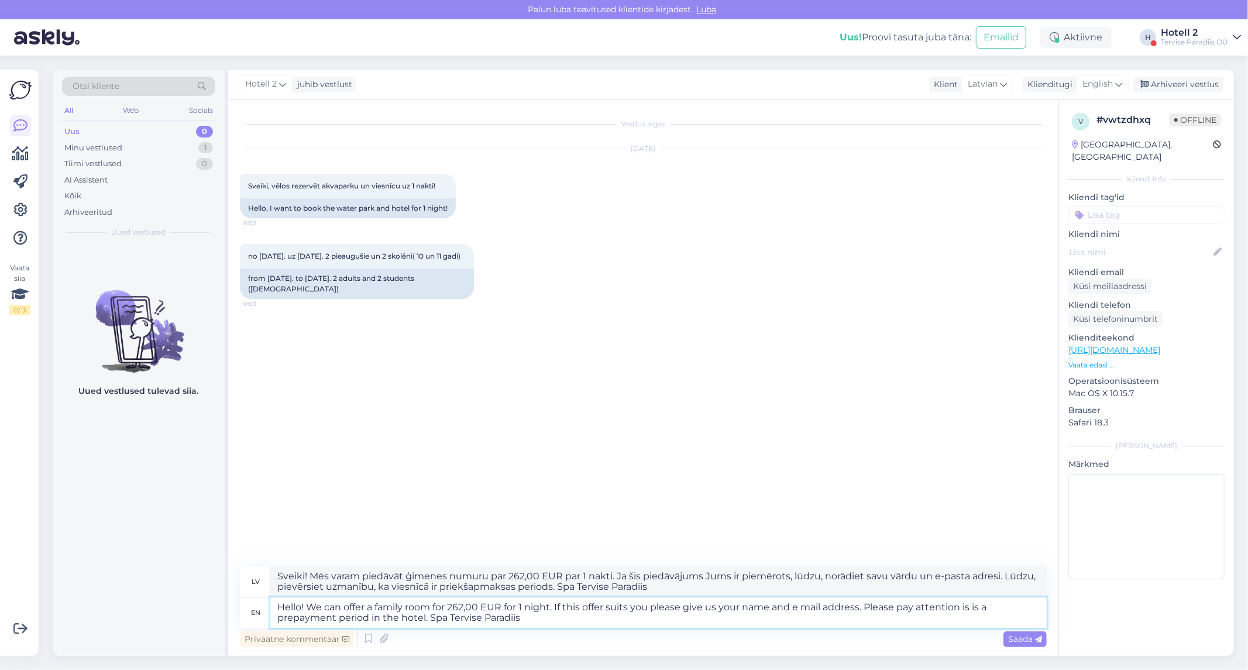
click at [970, 606] on textarea "Hello! We can offer a family room for 262,00 EUR for 1 night. If this offer sui…" at bounding box center [658, 612] width 776 height 30
type textarea "Hello! We can offer a family room for 262,00 EUR for 1 night. If this offer sui…"
type textarea "Sveiki! Mēs varam piedāvāt ģimenes numuru par 262,00 EUR par 1 nakti. Ja šis pi…"
type textarea "Hello! We can offer a family room for 262,00 EUR for 1 night. If this offer sui…"
click at [1028, 636] on span "Saada" at bounding box center [1025, 639] width 34 height 11
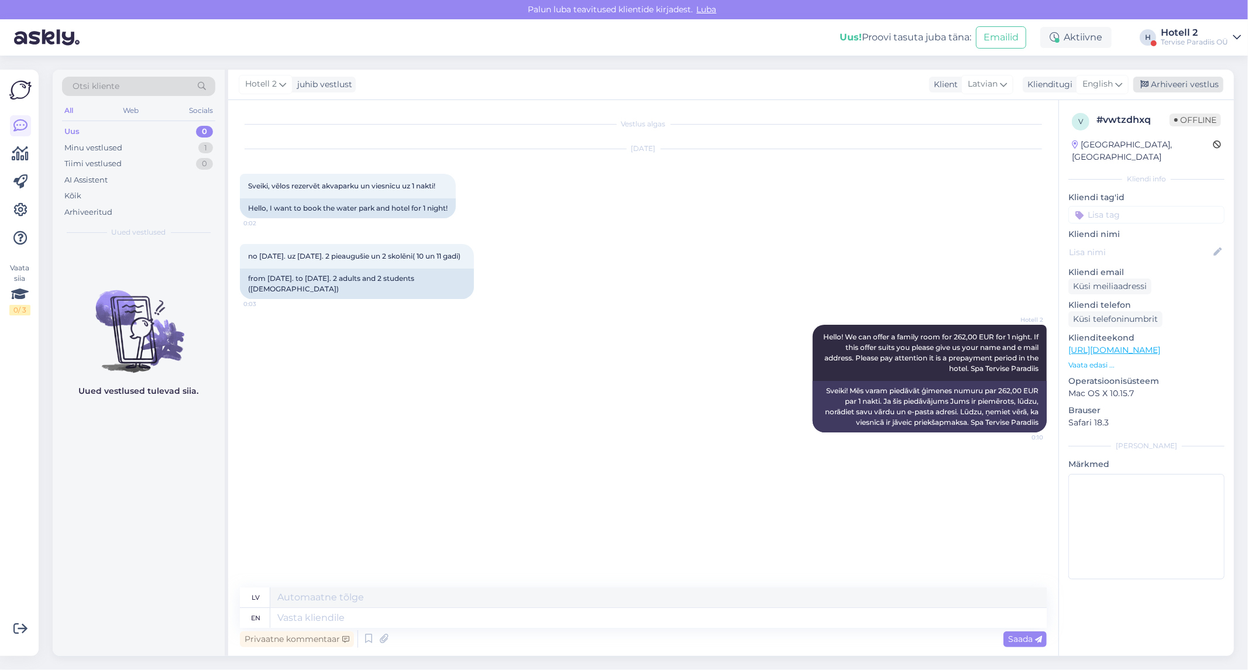
click at [1194, 84] on div "Arhiveeri vestlus" at bounding box center [1178, 85] width 90 height 16
